Goal: Task Accomplishment & Management: Manage account settings

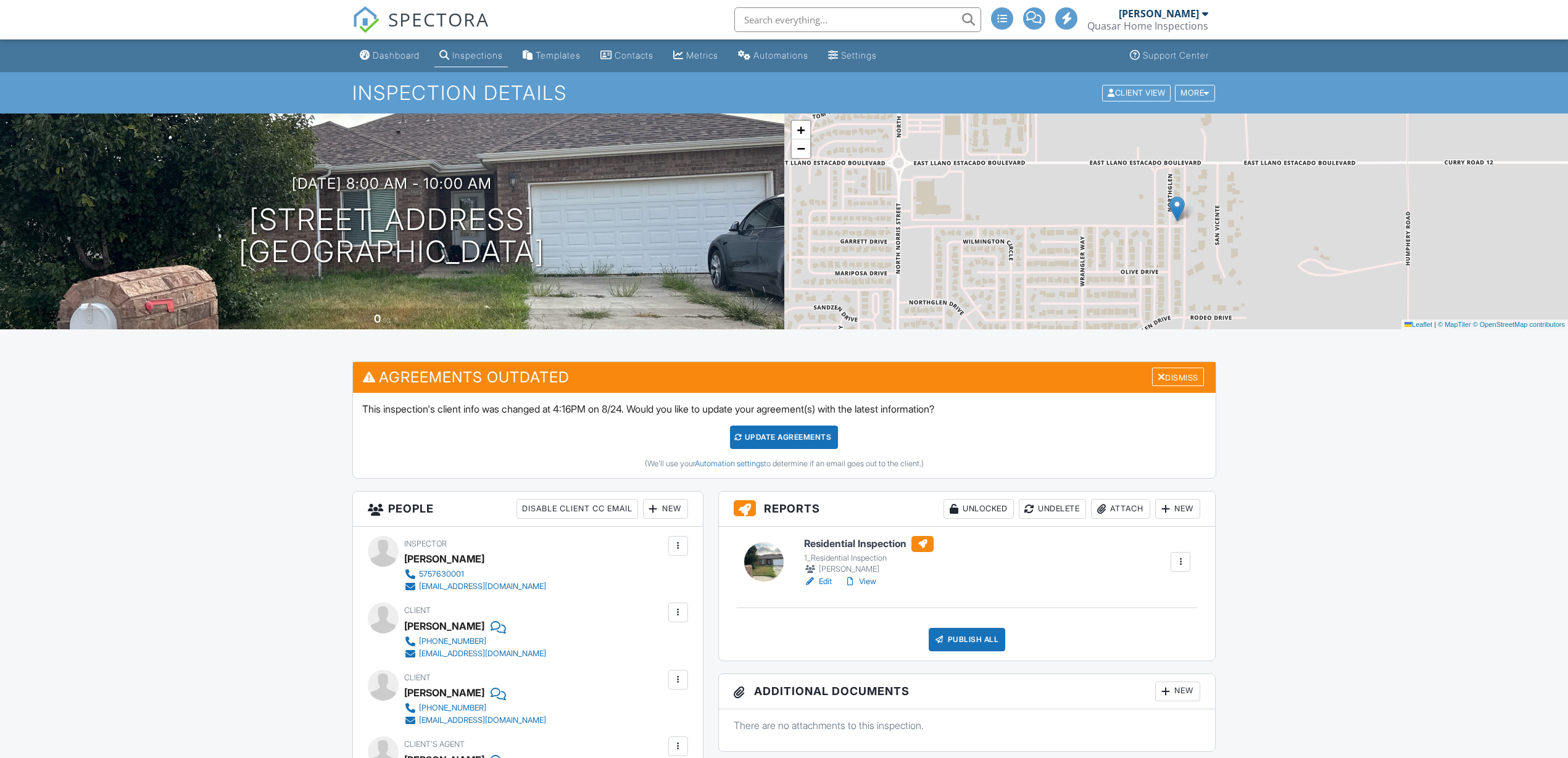
click at [952, 636] on div "Publish All" at bounding box center [967, 640] width 77 height 23
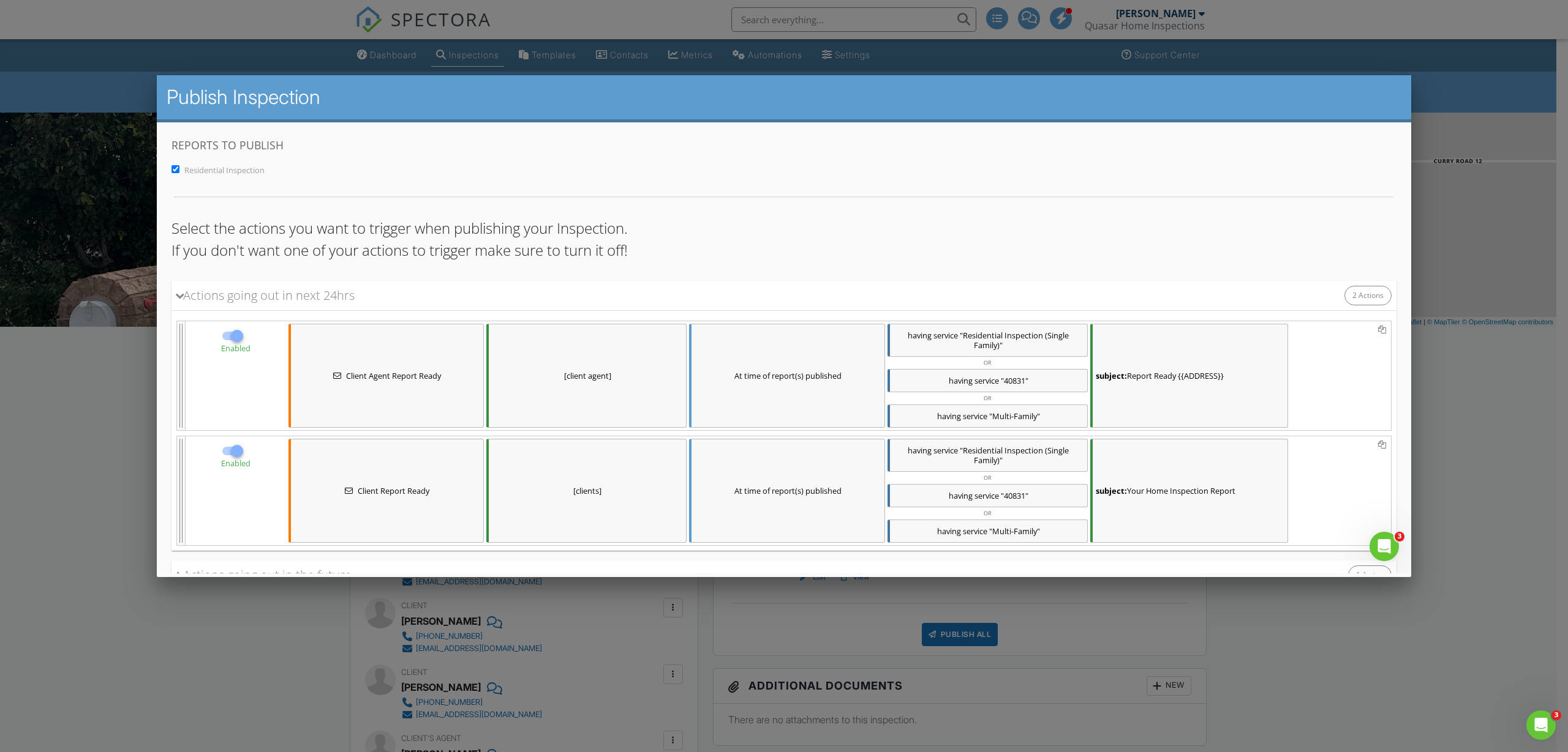
click at [625, 398] on div "[client agent]" at bounding box center [586, 375] width 200 height 104
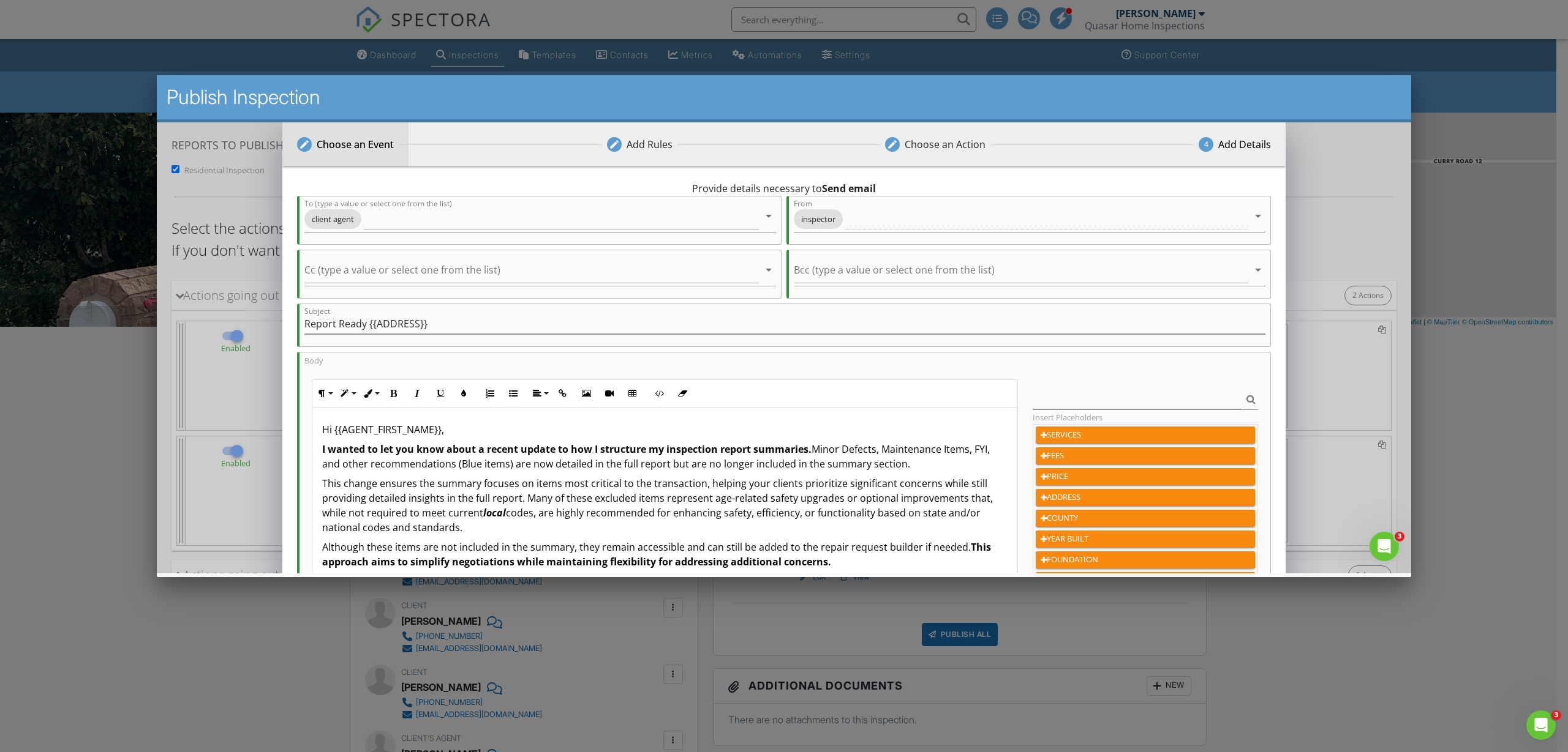
click at [372, 148] on div "Choose an Event" at bounding box center [355, 144] width 77 height 15
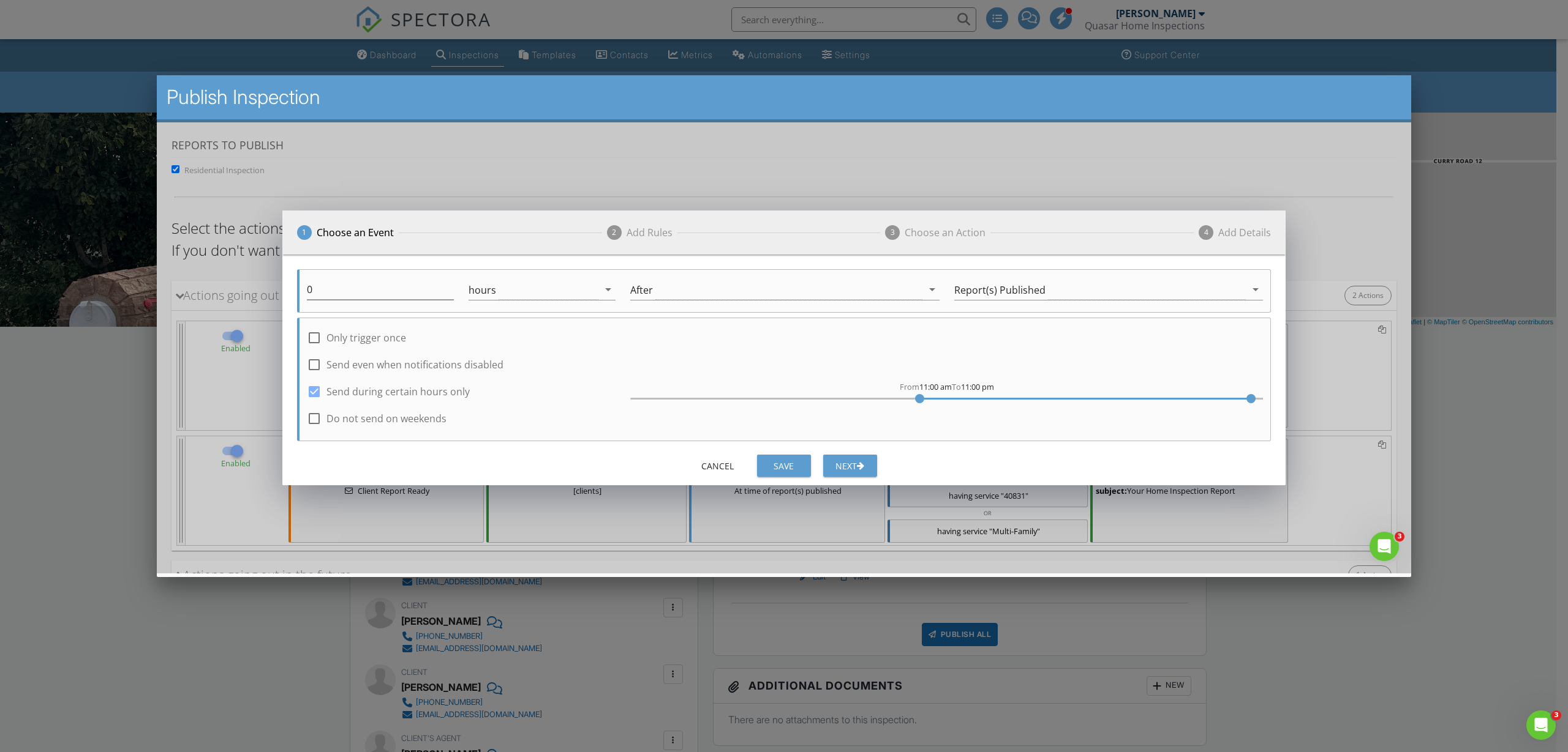
drag, startPoint x: 918, startPoint y: 394, endPoint x: 981, endPoint y: 399, distance: 63.2
click at [981, 399] on div at bounding box center [946, 398] width 632 height 9
click at [779, 465] on div "Save" at bounding box center [784, 465] width 35 height 13
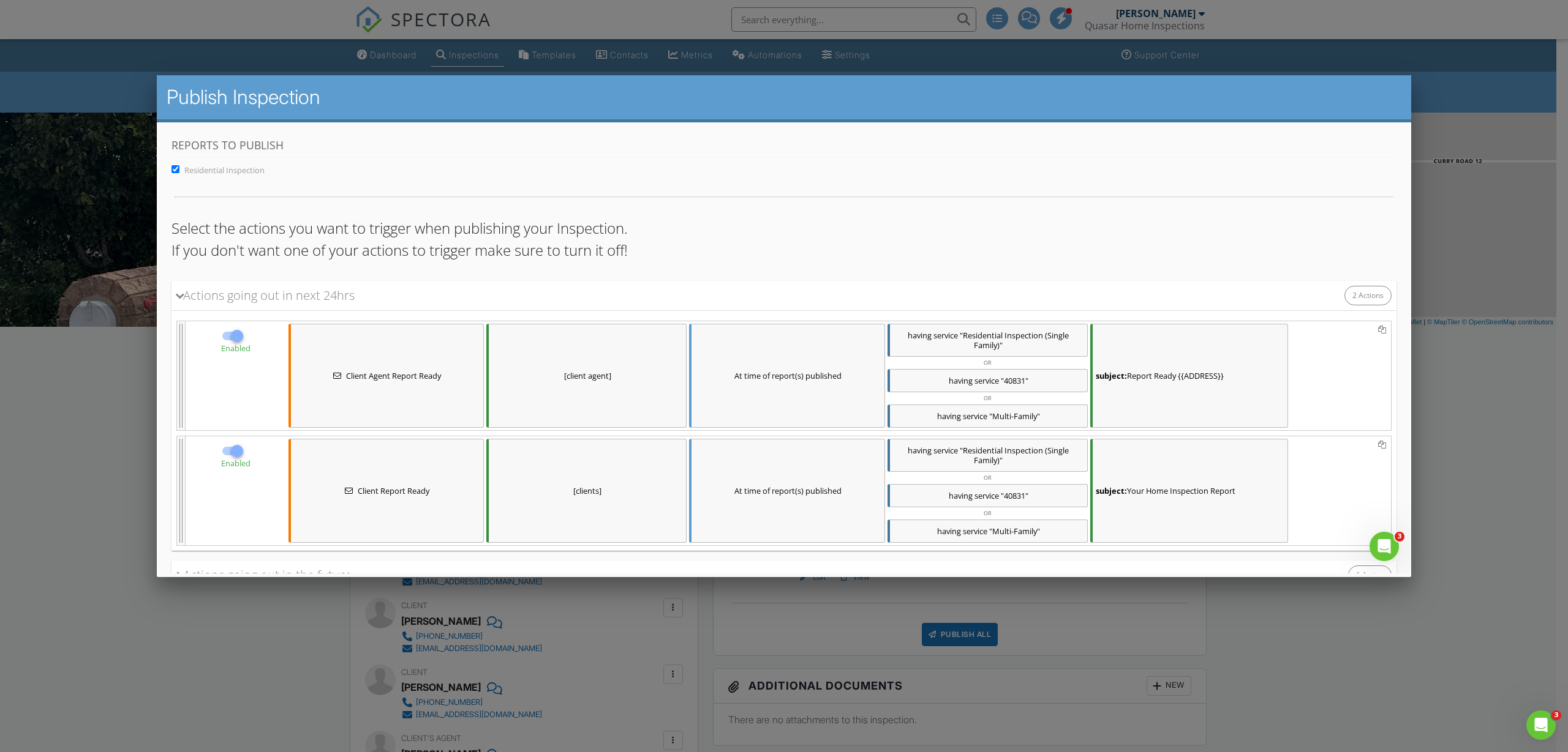
click at [613, 479] on div "[clients]" at bounding box center [586, 490] width 200 height 104
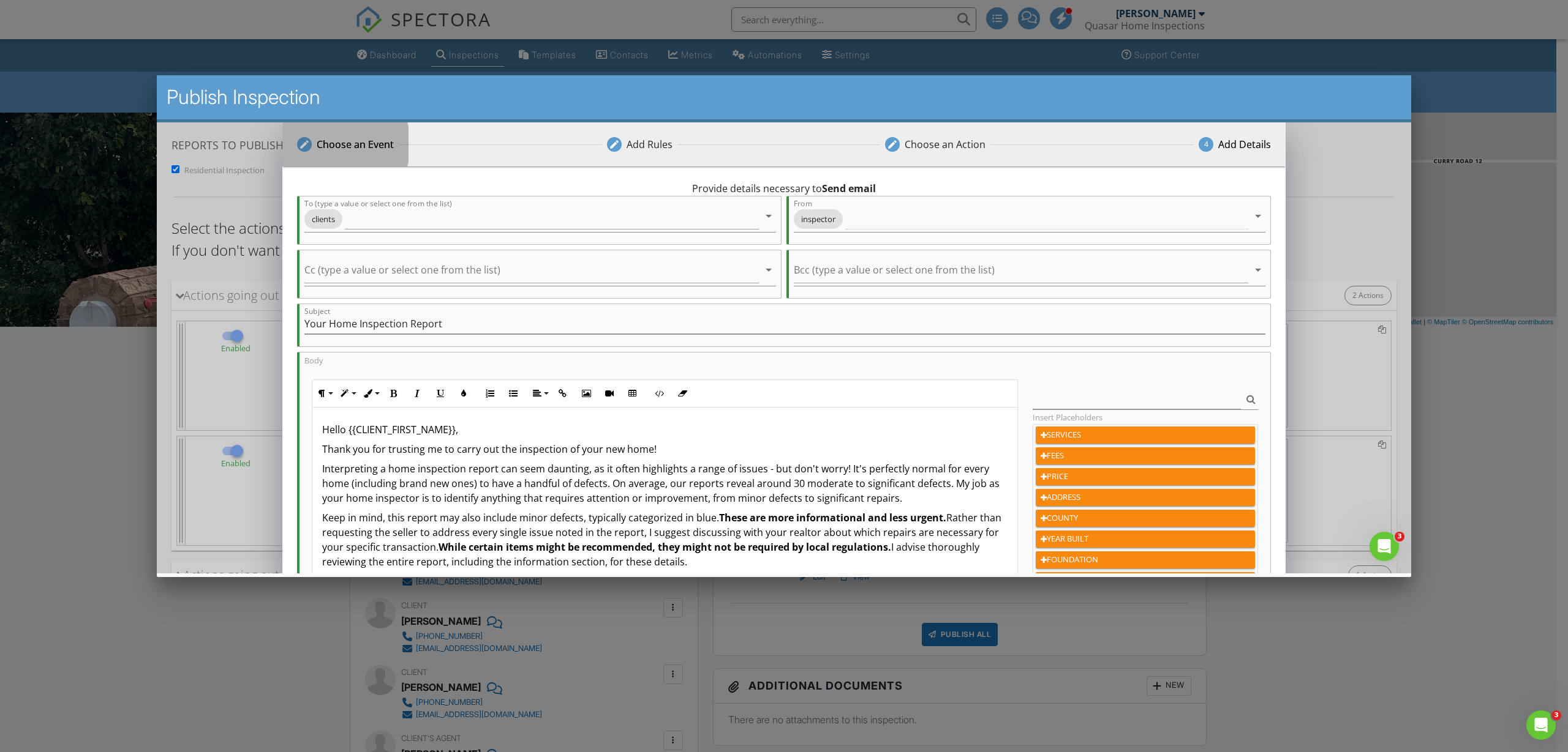
click at [359, 139] on div "Choose an Event" at bounding box center [355, 144] width 77 height 15
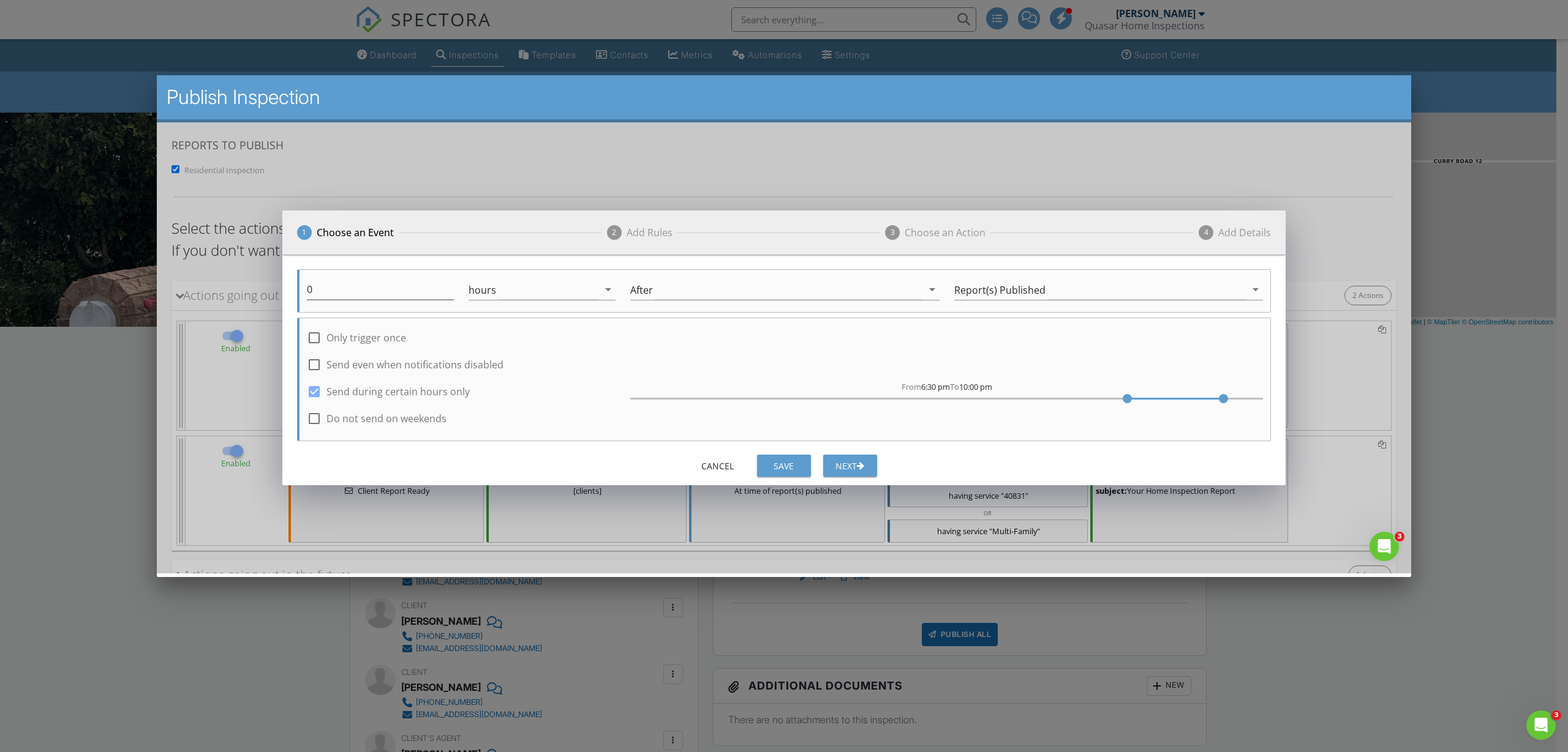
click at [910, 398] on div at bounding box center [946, 398] width 632 height 9
click at [944, 396] on div at bounding box center [946, 398] width 632 height 9
click at [971, 396] on div at bounding box center [946, 398] width 632 height 9
click at [996, 396] on div at bounding box center [946, 398] width 632 height 9
click at [987, 400] on div at bounding box center [946, 398] width 632 height 9
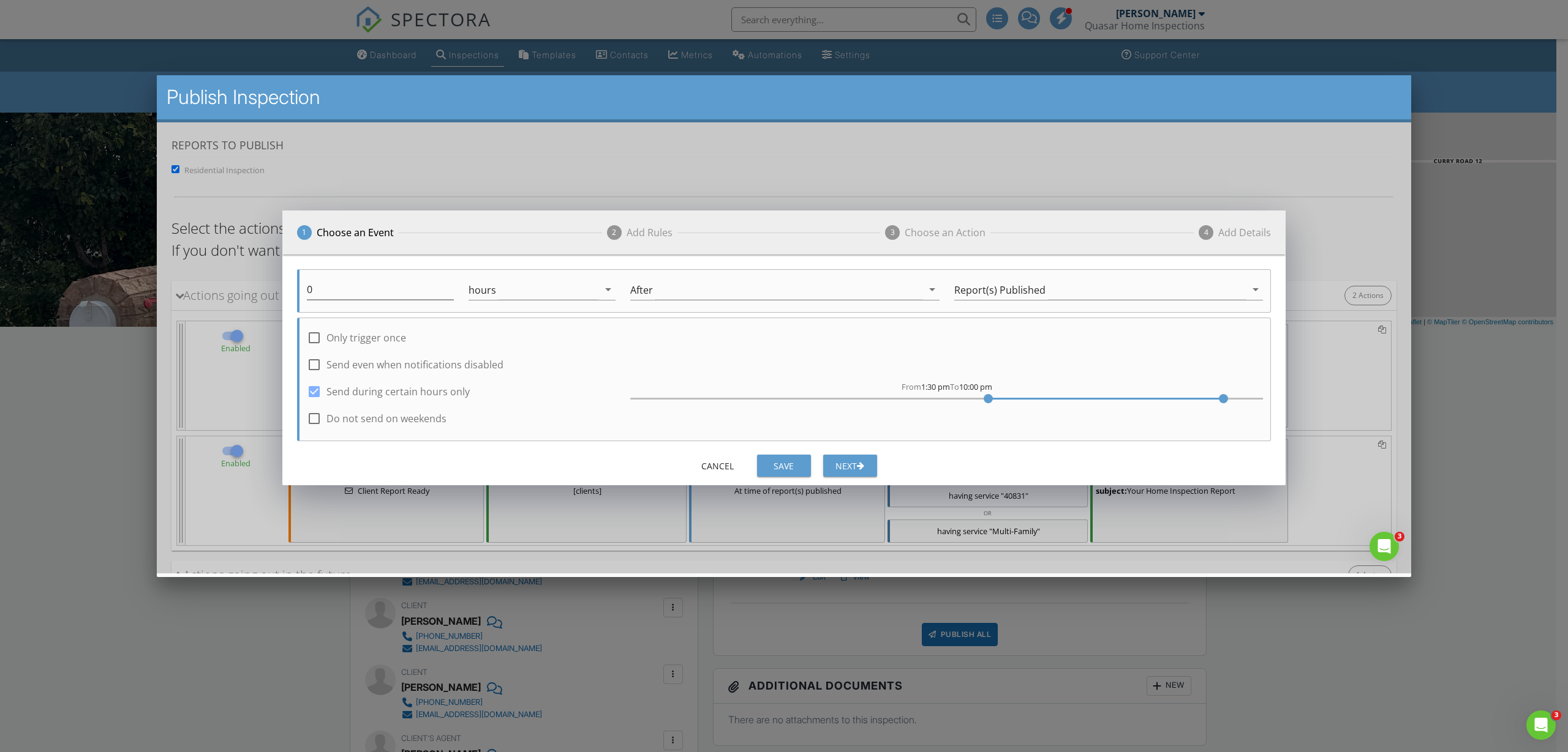
click at [790, 467] on div "Save" at bounding box center [784, 465] width 35 height 13
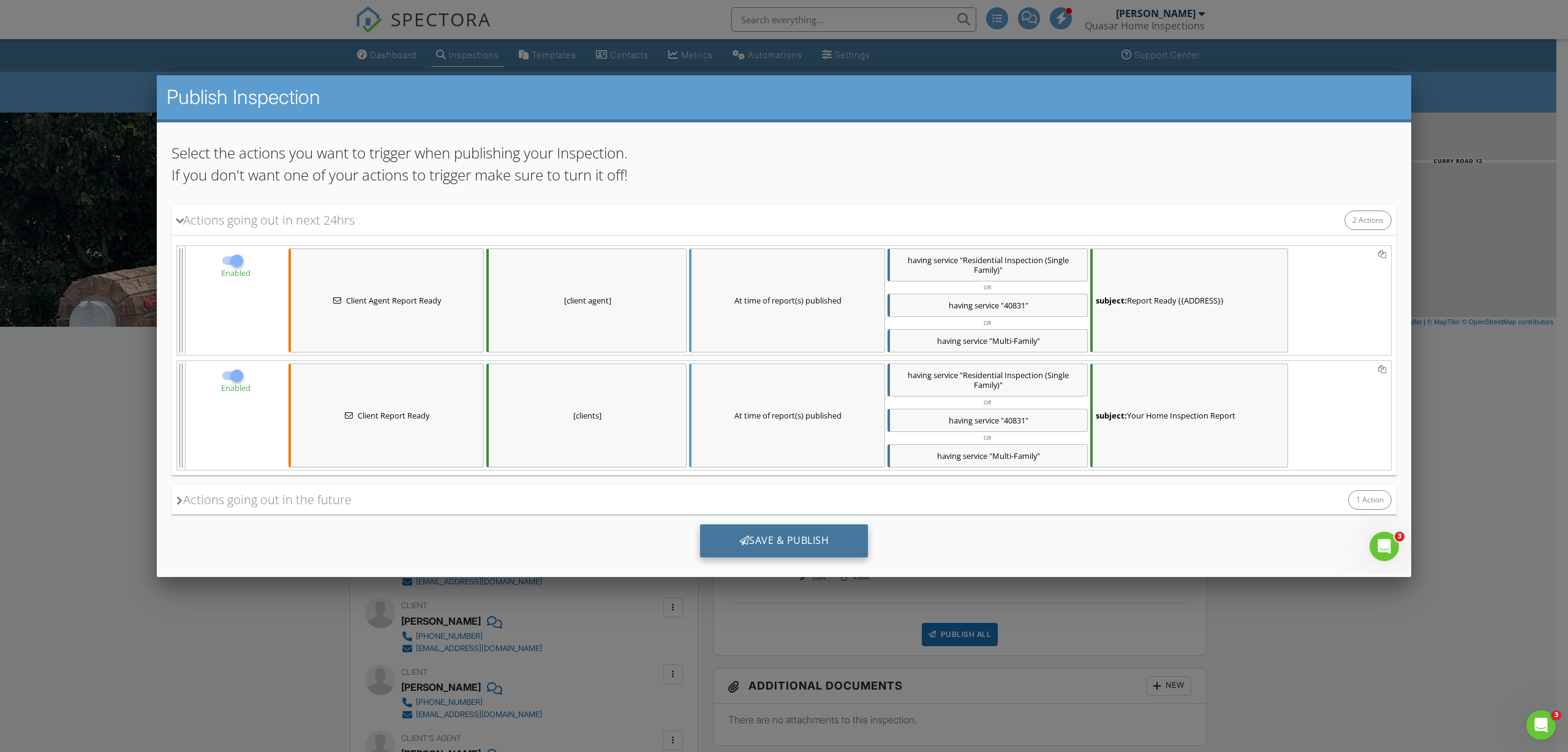
scroll to position [93, 0]
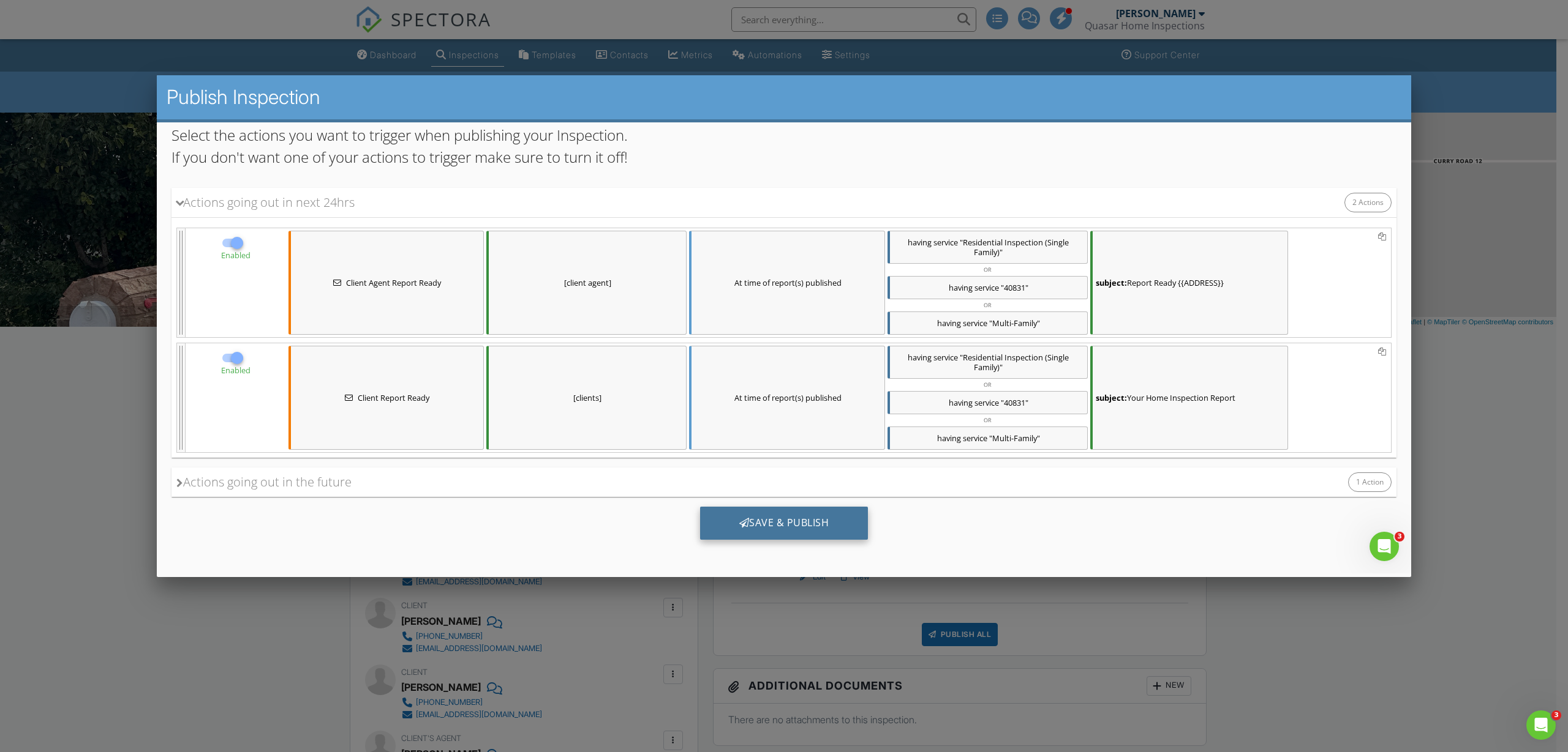
click at [795, 522] on div "Save & Publish" at bounding box center [784, 522] width 168 height 33
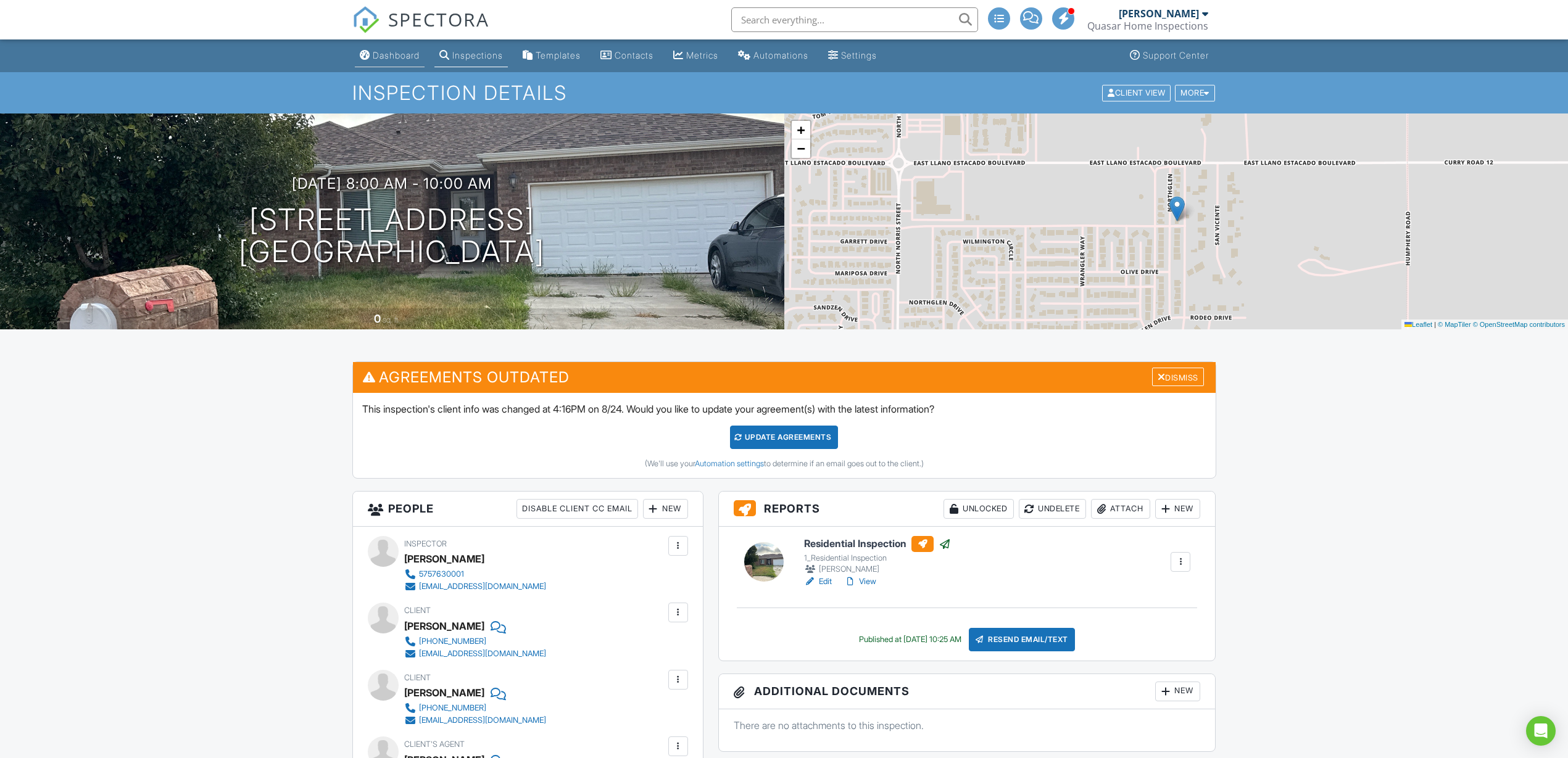
click at [387, 56] on div "Dashboard" at bounding box center [396, 55] width 47 height 10
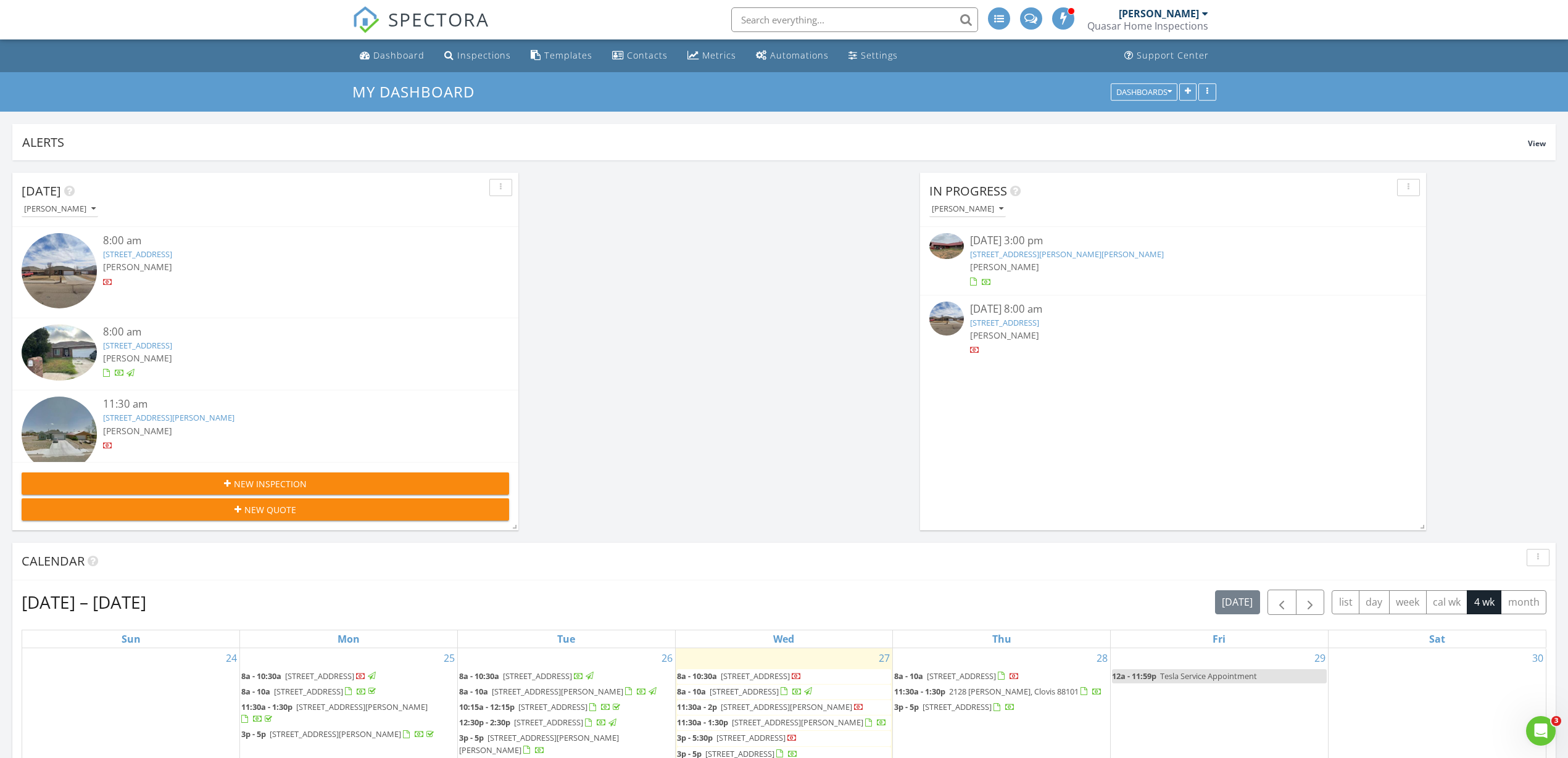
click at [950, 324] on img at bounding box center [947, 319] width 35 height 35
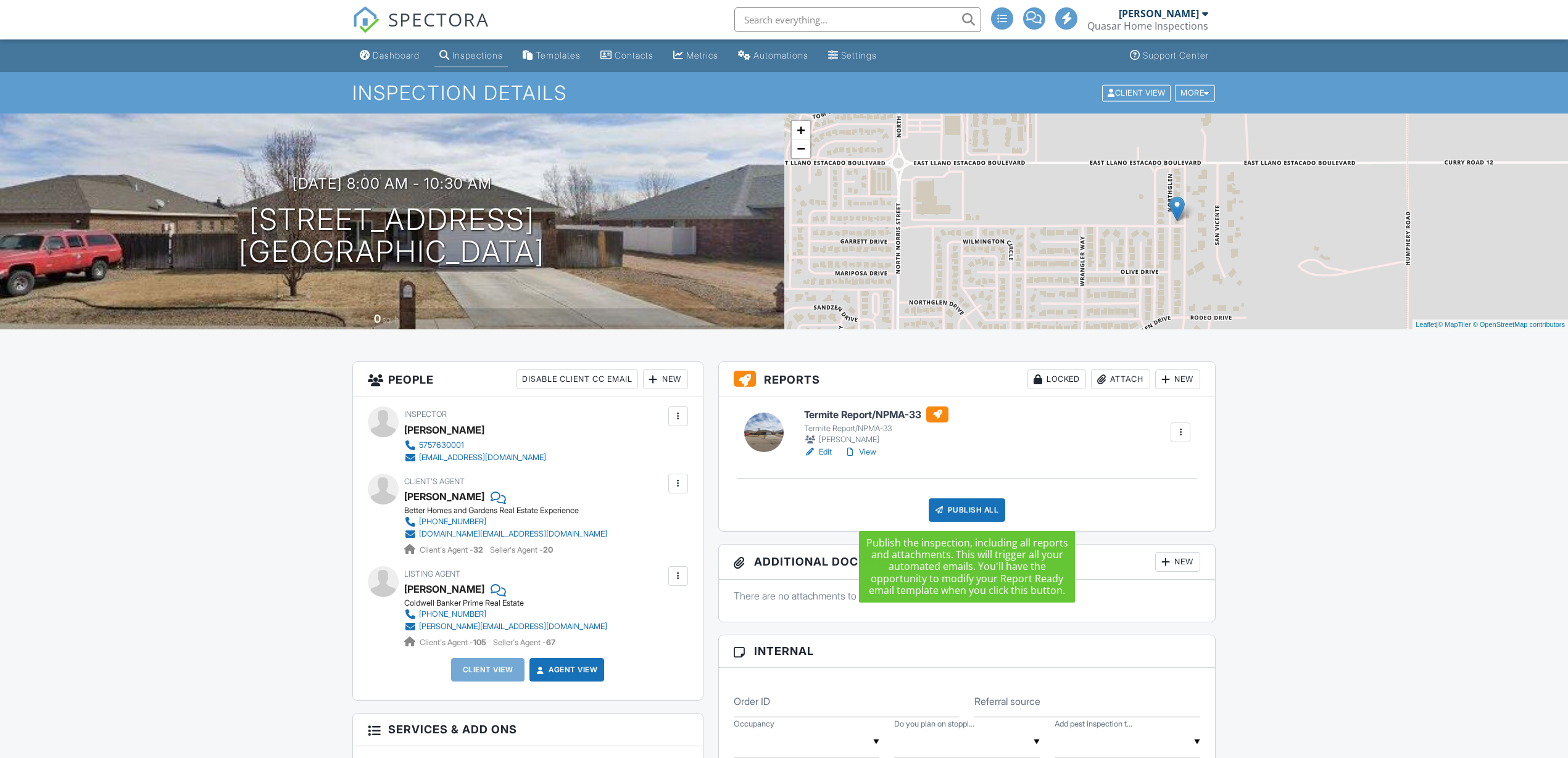
click at [969, 510] on div "Publish All" at bounding box center [967, 510] width 77 height 23
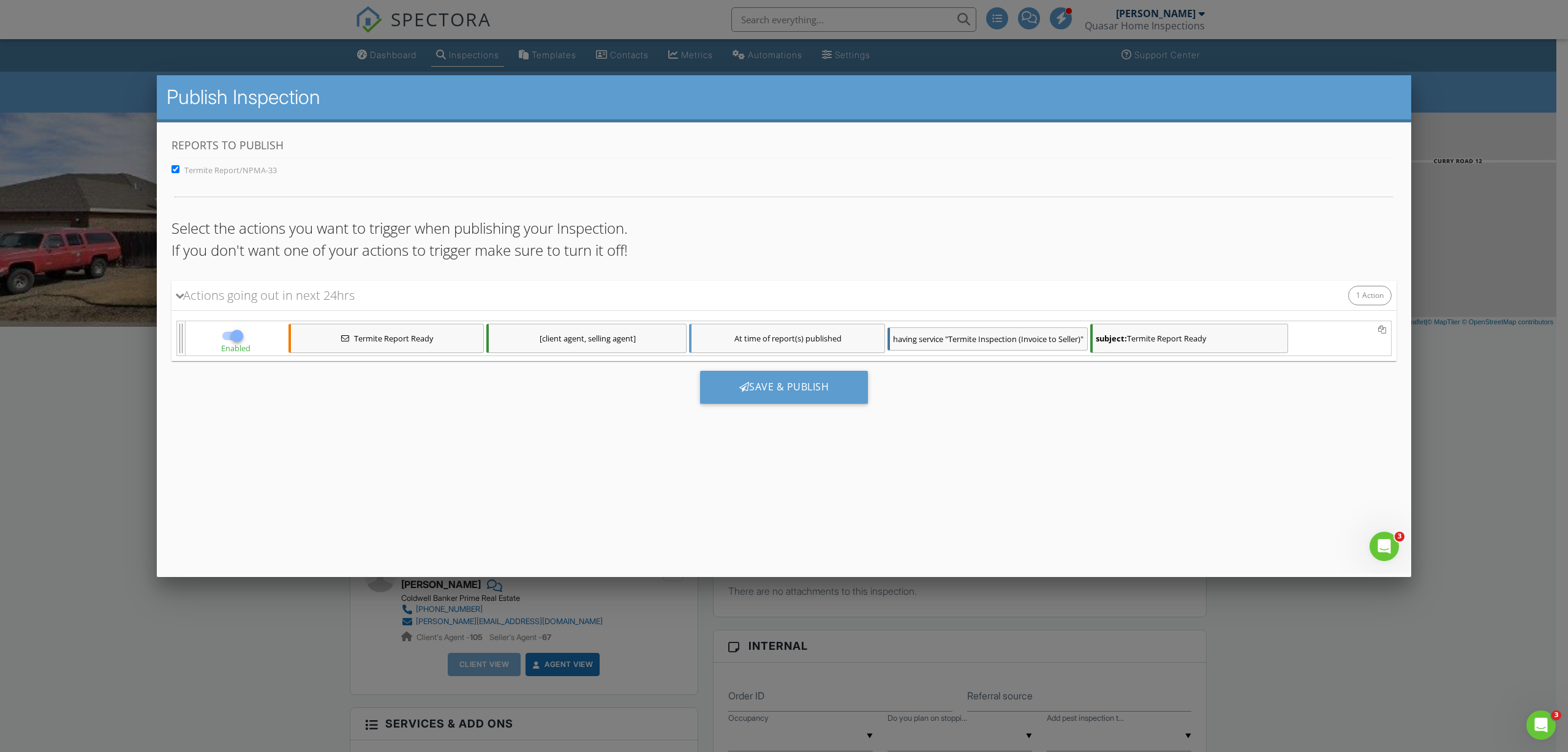
click at [571, 341] on div "[client agent, selling agent]" at bounding box center [586, 337] width 200 height 29
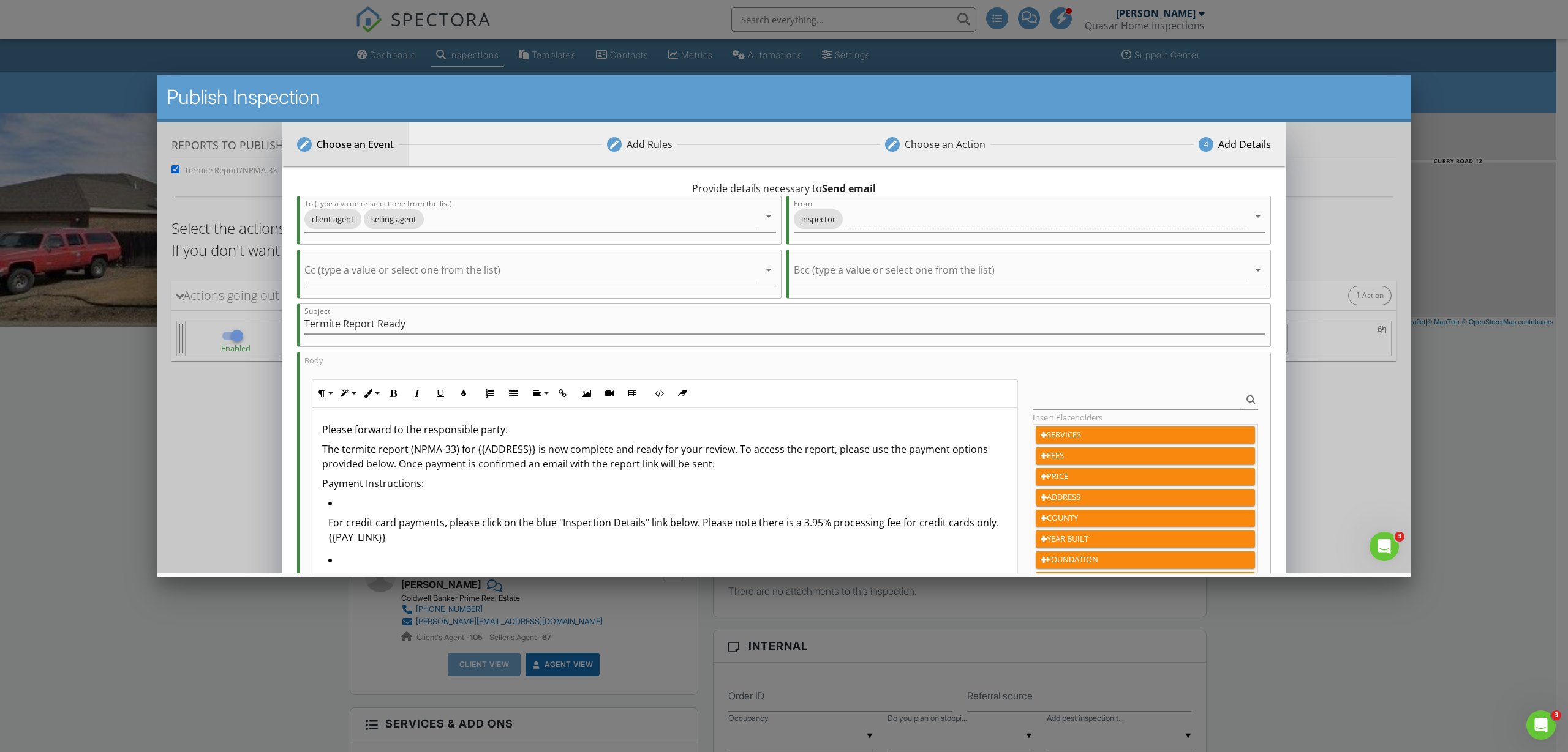
click at [357, 138] on div "Choose an Event" at bounding box center [355, 144] width 77 height 15
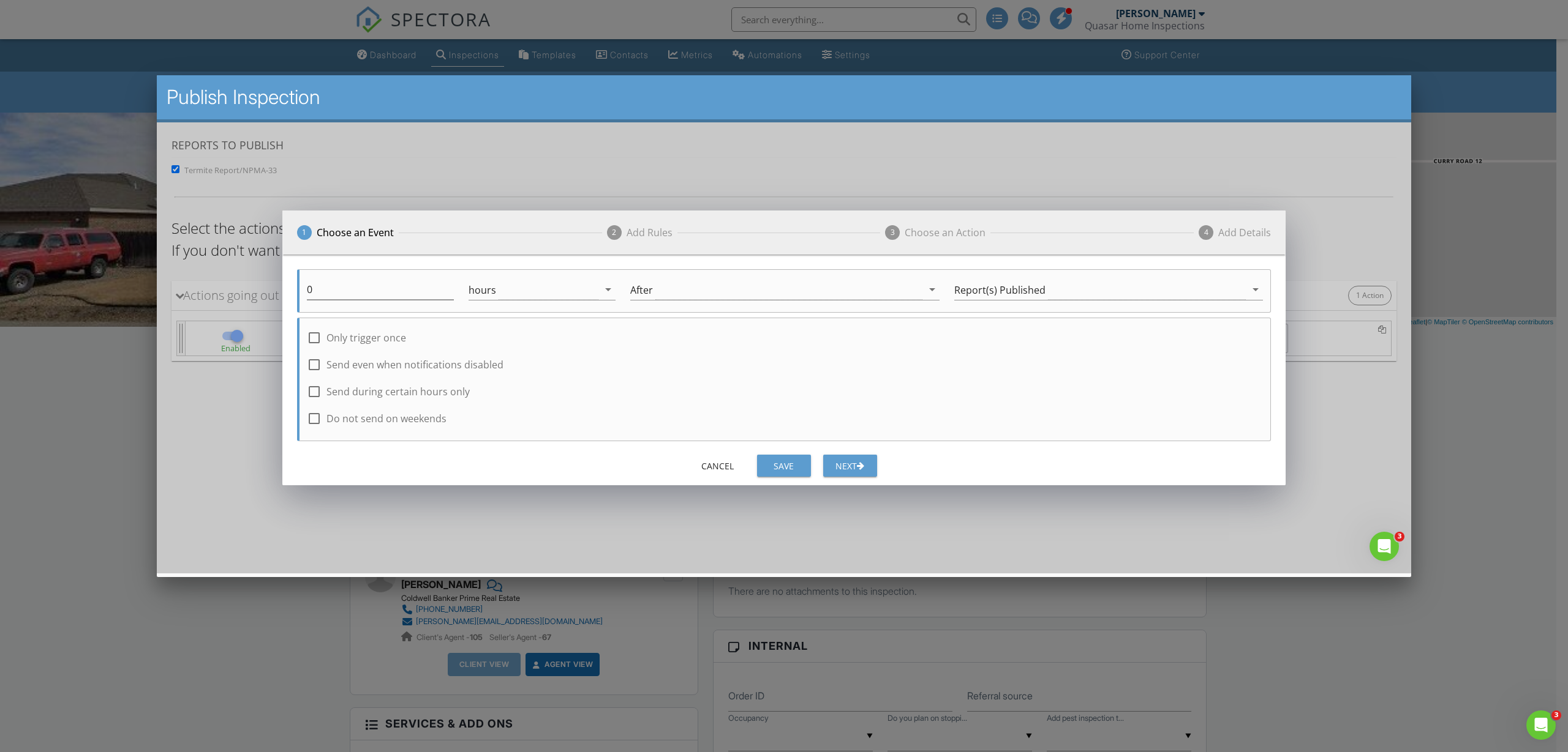
click at [390, 390] on label "Send during certain hours only" at bounding box center [398, 391] width 143 height 12
checkbox input "true"
drag, startPoint x: 932, startPoint y: 398, endPoint x: 971, endPoint y: 398, distance: 39.0
click at [971, 398] on div at bounding box center [1098, 398] width 331 height 2
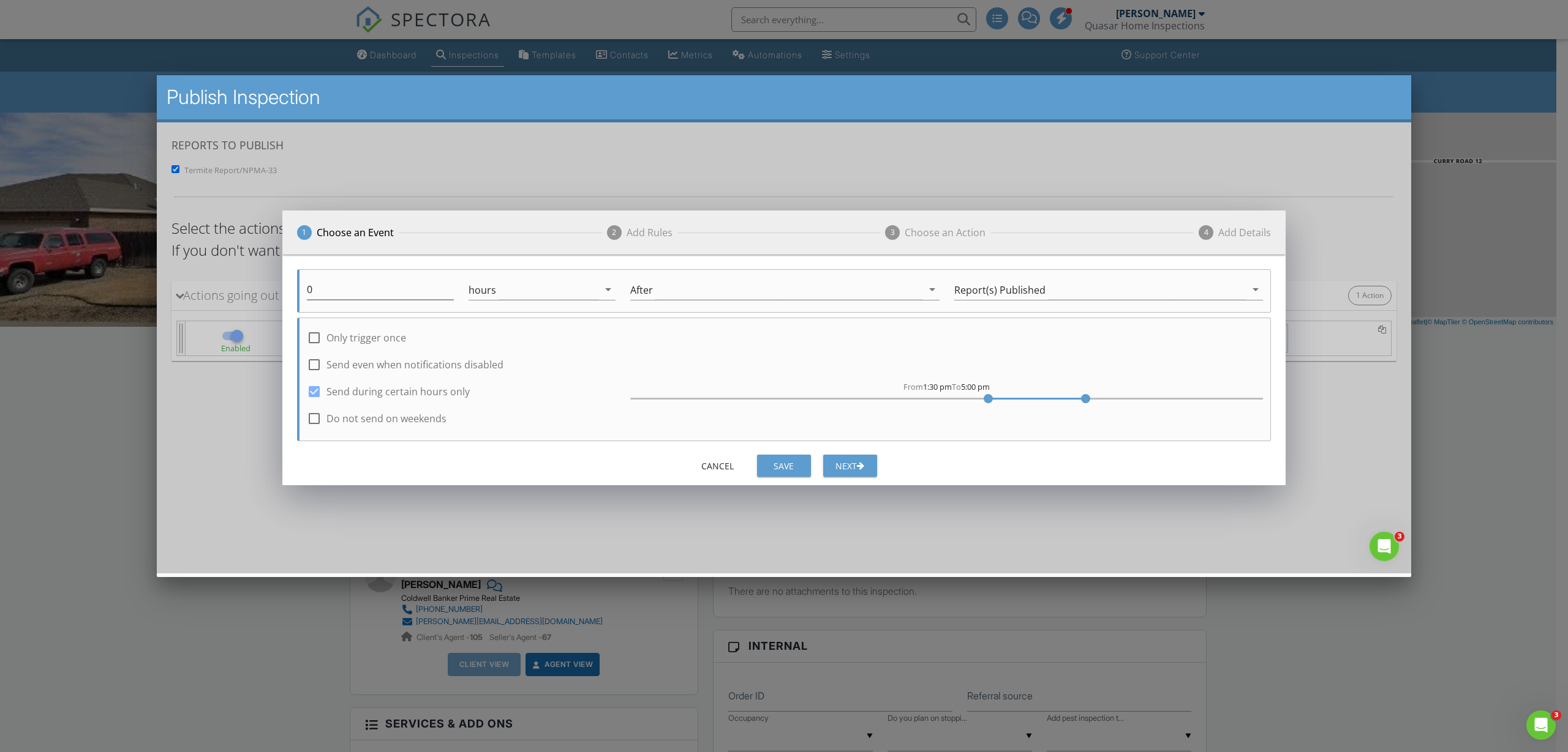
click at [987, 397] on div at bounding box center [1125, 398] width 277 height 2
click at [790, 461] on div "Save" at bounding box center [784, 465] width 35 height 13
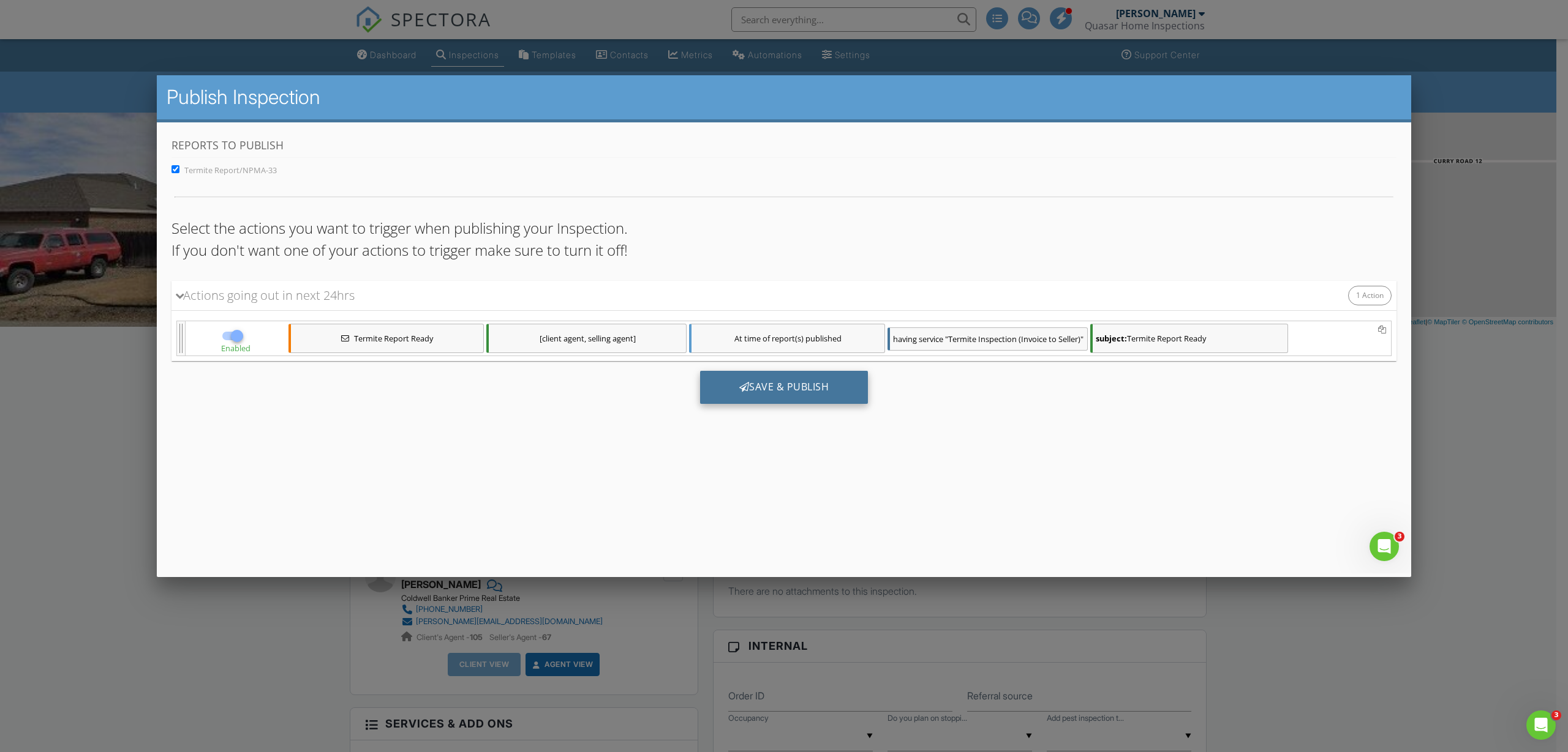
click at [790, 394] on div "Save & Publish" at bounding box center [784, 387] width 168 height 33
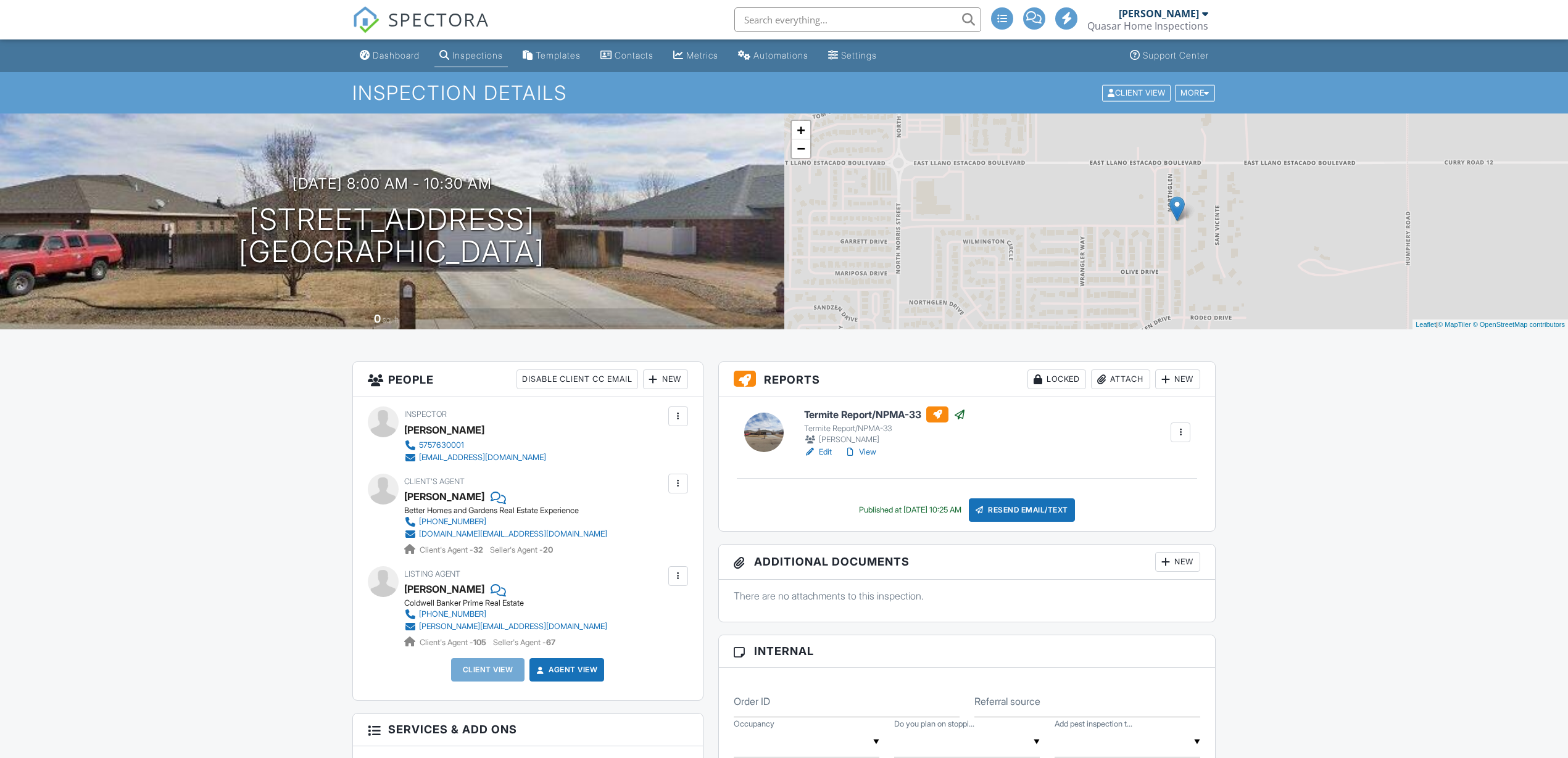
click at [393, 57] on div "Dashboard" at bounding box center [396, 55] width 47 height 10
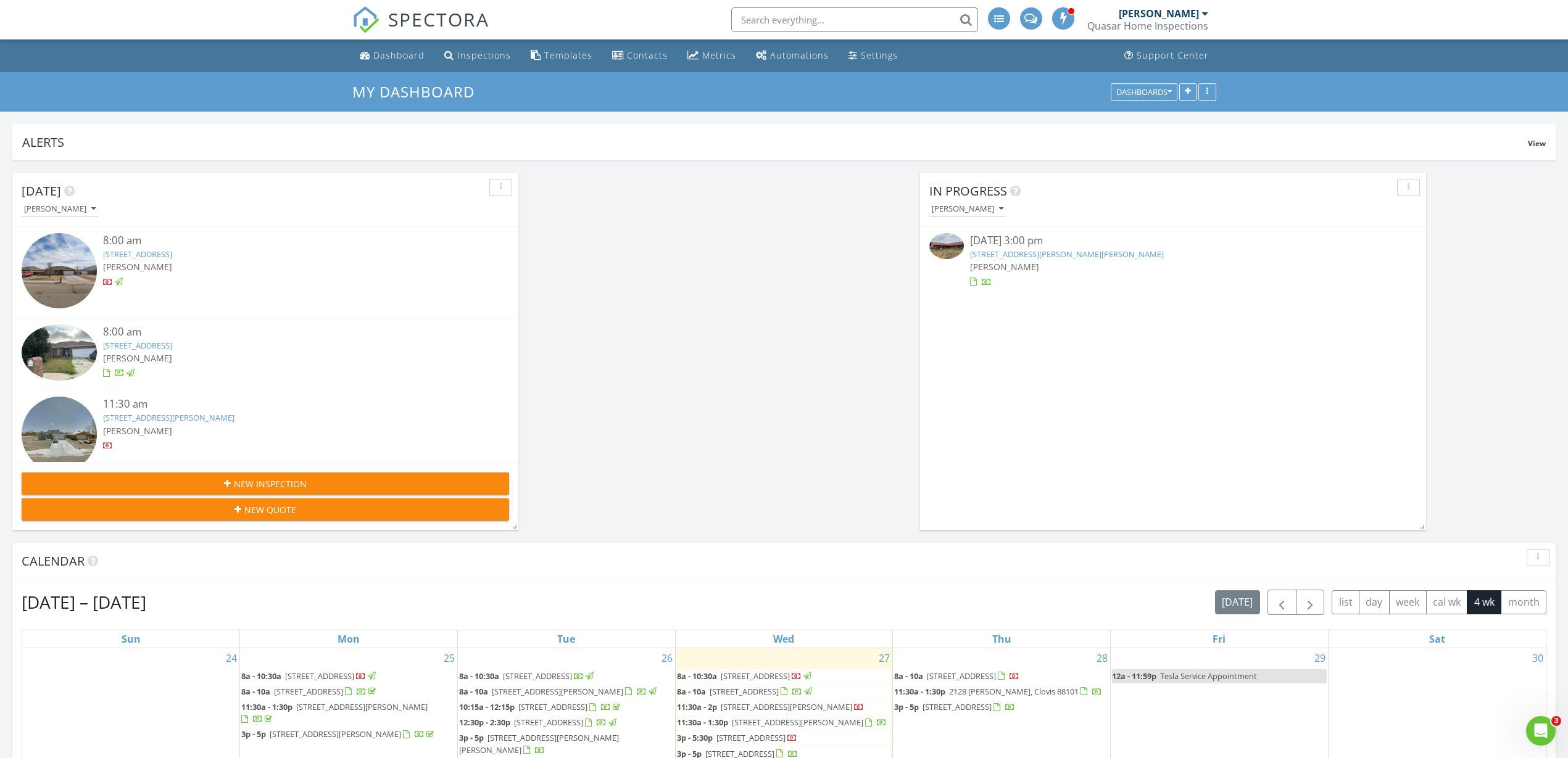
click at [940, 244] on img at bounding box center [947, 247] width 35 height 26
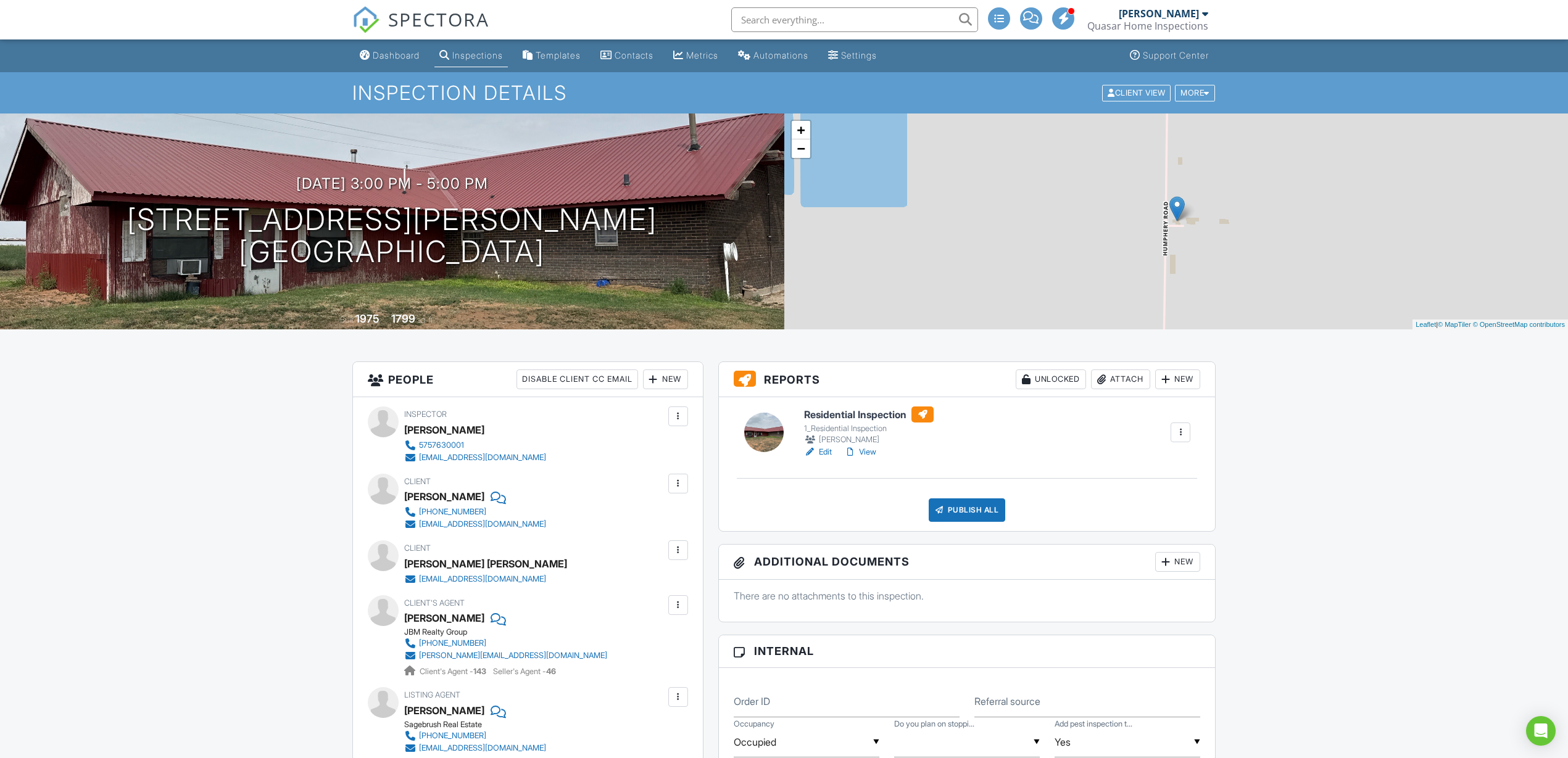
click at [873, 449] on link "View" at bounding box center [860, 452] width 32 height 12
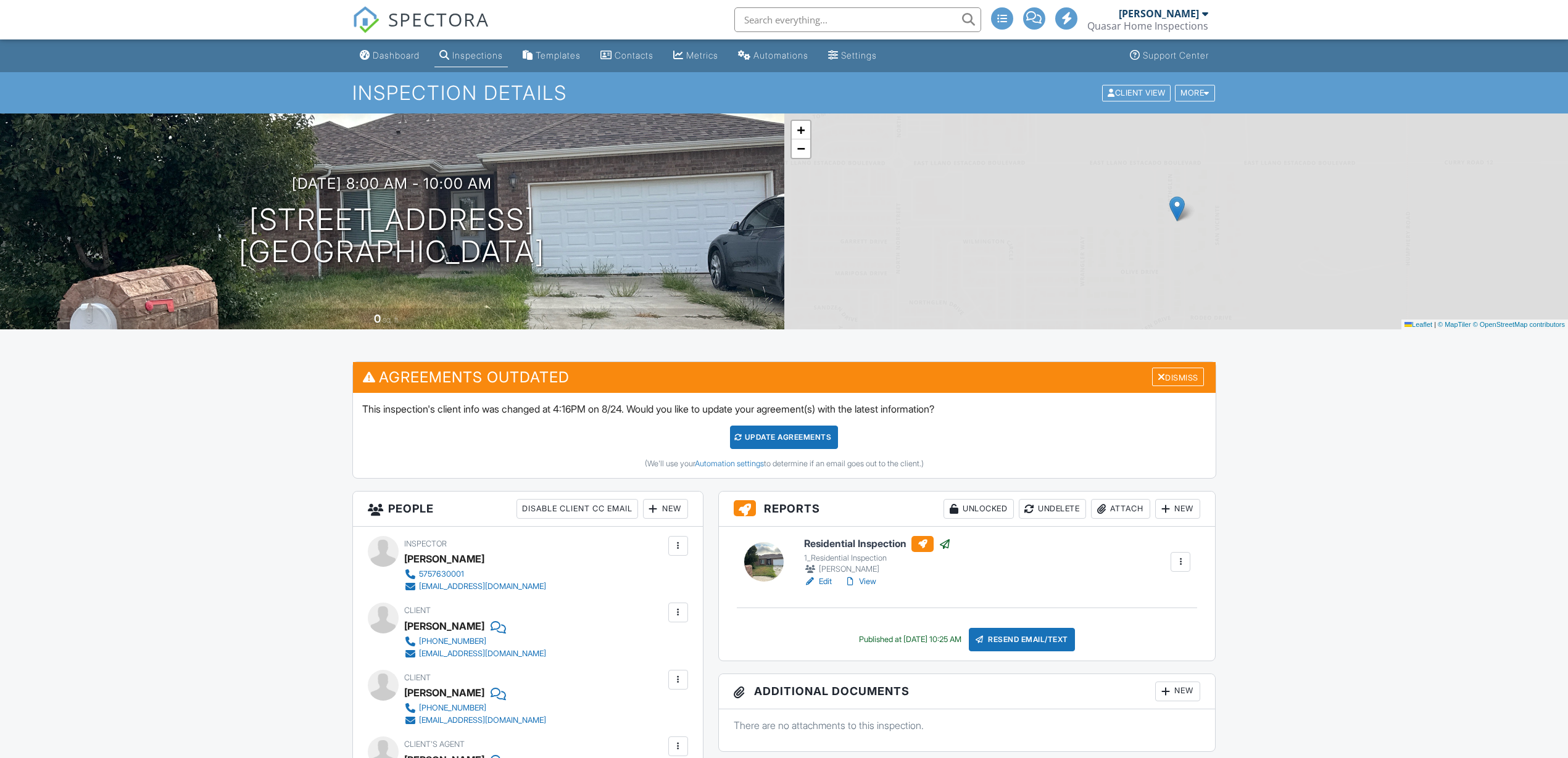
click at [826, 580] on link "Edit" at bounding box center [817, 582] width 28 height 12
